Goal: Communication & Community: Connect with others

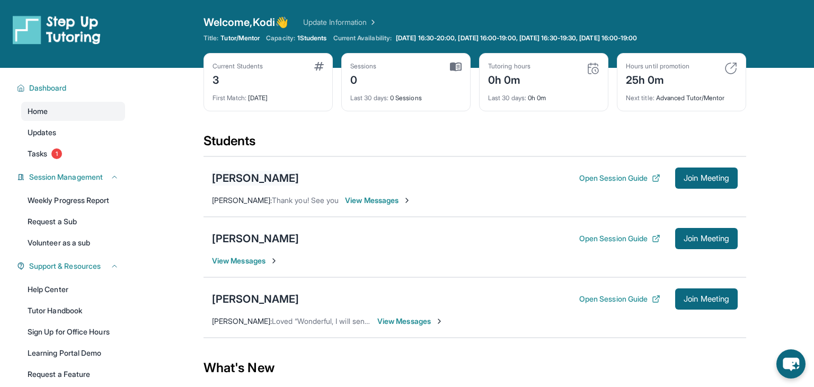
click at [272, 175] on div "[PERSON_NAME]" at bounding box center [255, 178] width 87 height 15
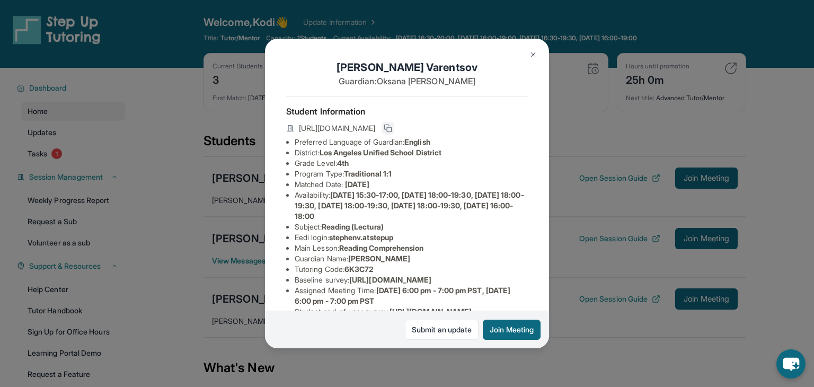
click at [389, 125] on icon at bounding box center [387, 127] width 5 height 5
click at [392, 126] on icon at bounding box center [388, 128] width 8 height 8
click at [521, 332] on button "Join Meeting" at bounding box center [512, 329] width 58 height 20
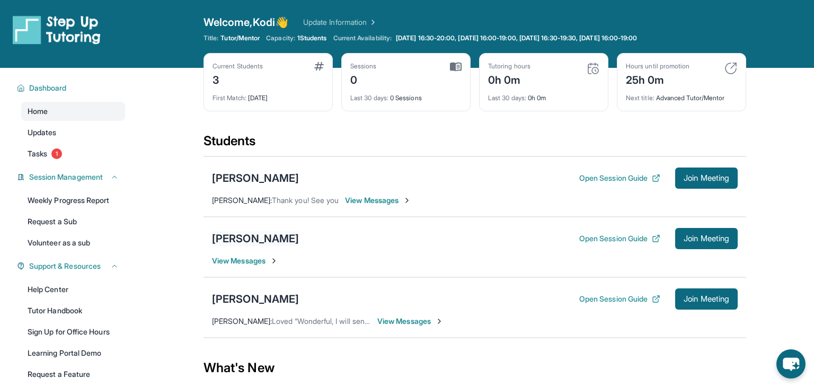
click at [261, 235] on div "[PERSON_NAME]" at bounding box center [255, 238] width 87 height 15
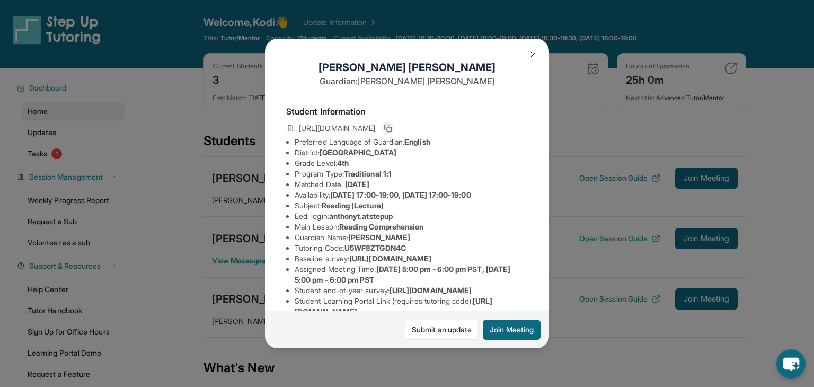
click at [392, 127] on icon at bounding box center [388, 128] width 8 height 8
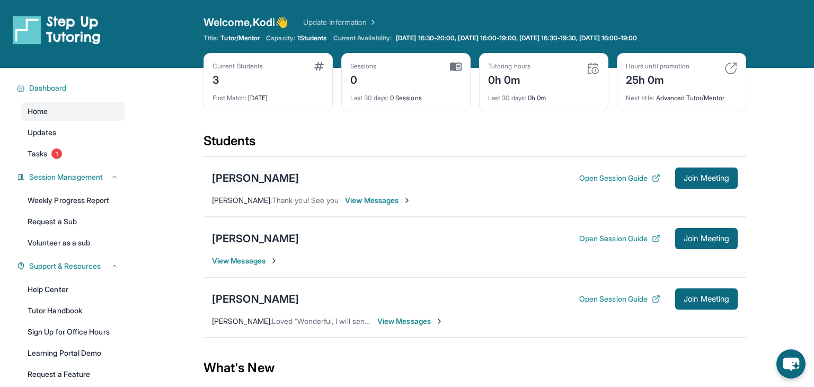
click at [281, 178] on div "[PERSON_NAME]" at bounding box center [255, 178] width 87 height 15
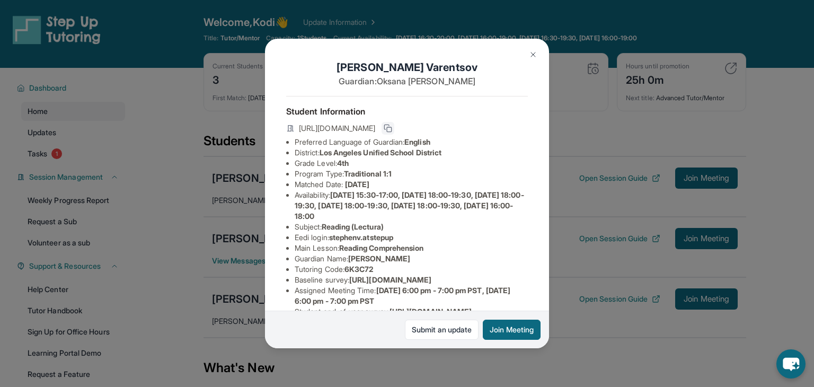
click at [392, 128] on icon at bounding box center [388, 128] width 8 height 8
click at [529, 54] on img at bounding box center [533, 54] width 8 height 8
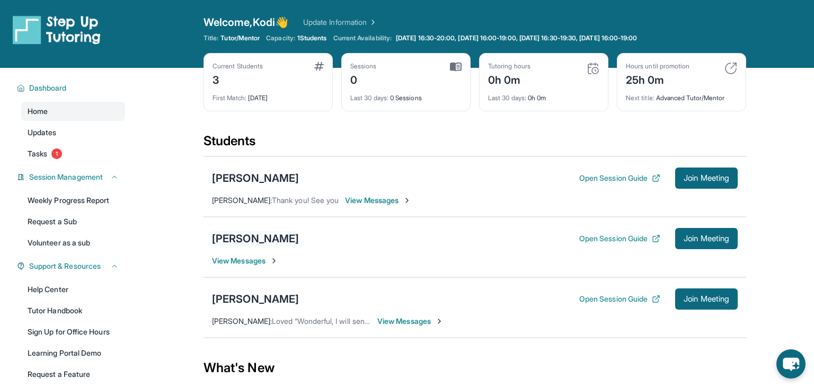
click at [258, 237] on div "[PERSON_NAME]" at bounding box center [255, 238] width 87 height 15
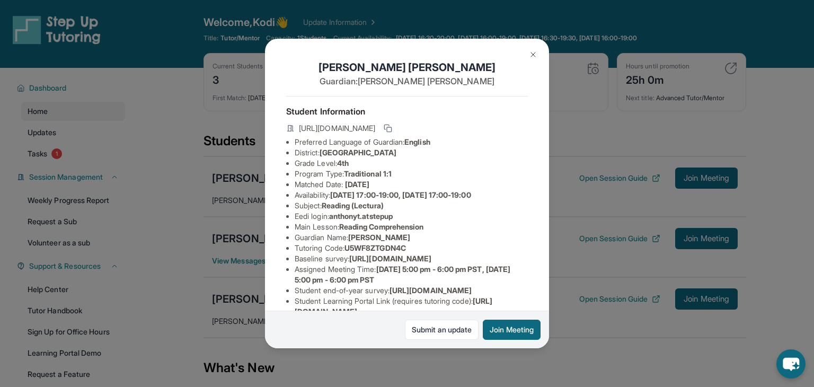
click at [536, 52] on img at bounding box center [533, 54] width 8 height 8
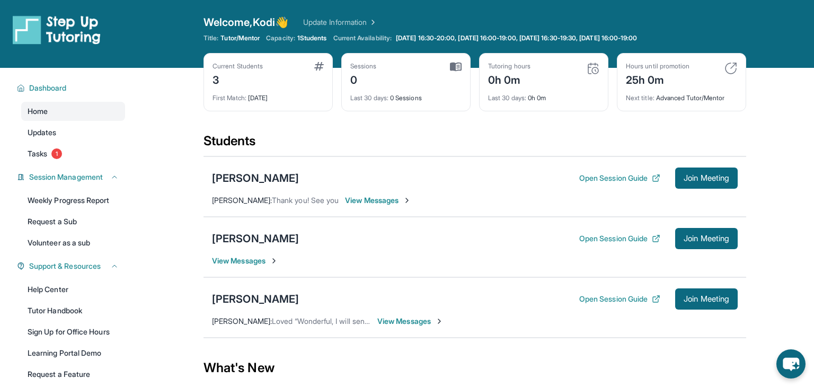
click at [397, 201] on span "View Messages" at bounding box center [378, 200] width 66 height 11
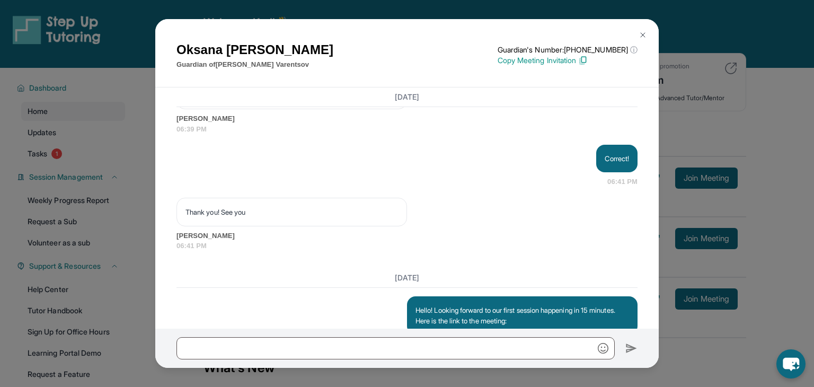
scroll to position [1429, 0]
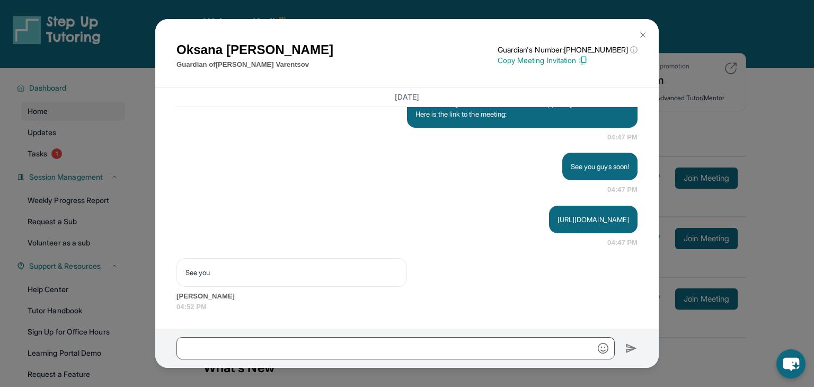
click at [259, 298] on span "[PERSON_NAME]" at bounding box center [406, 296] width 461 height 11
click at [643, 31] on img at bounding box center [642, 35] width 8 height 8
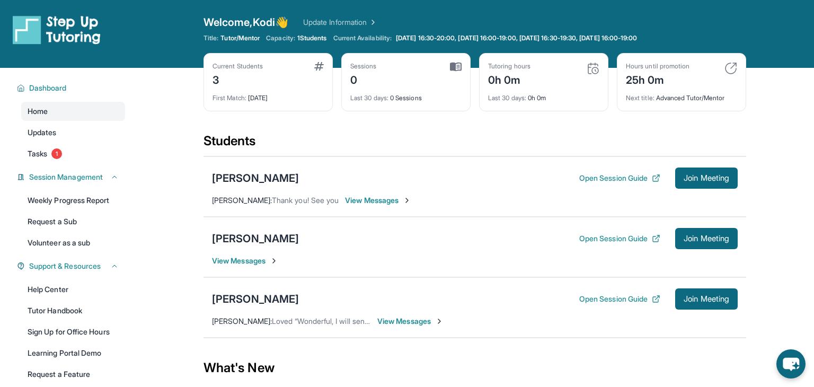
click at [255, 259] on span "View Messages" at bounding box center [245, 260] width 66 height 11
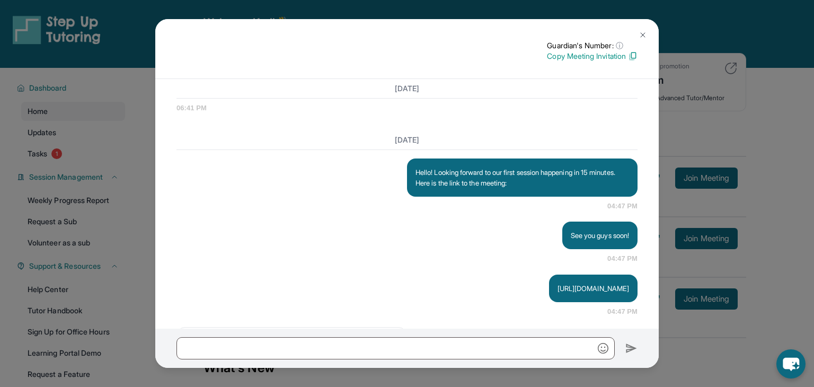
scroll to position [1359, 0]
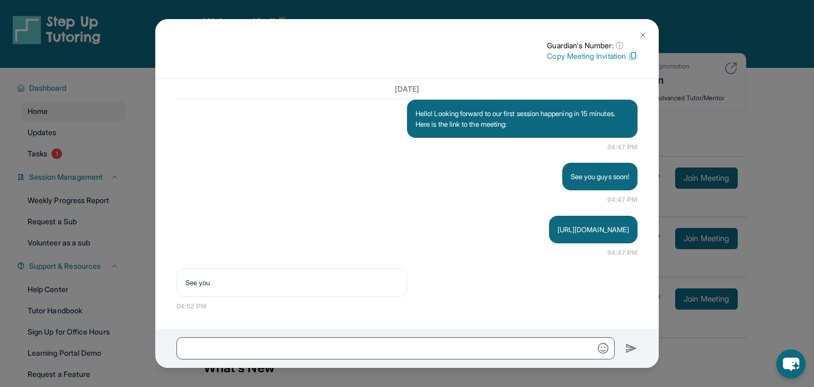
click at [650, 30] on button at bounding box center [642, 34] width 21 height 21
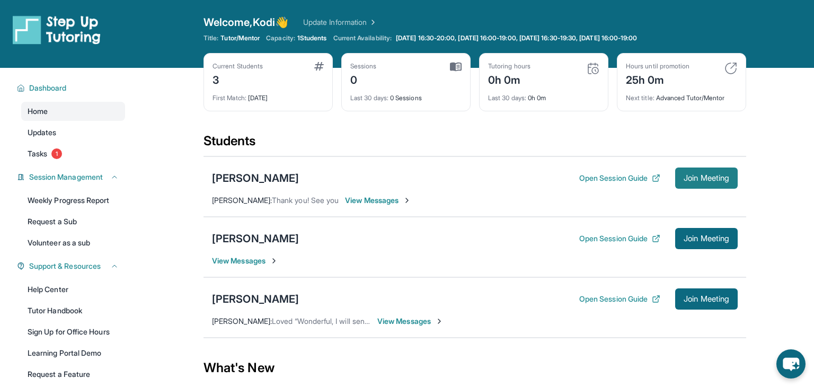
click at [716, 172] on button "Join Meeting" at bounding box center [706, 177] width 63 height 21
click at [679, 182] on button "Join Meeting" at bounding box center [706, 177] width 63 height 21
